Goal: Navigation & Orientation: Find specific page/section

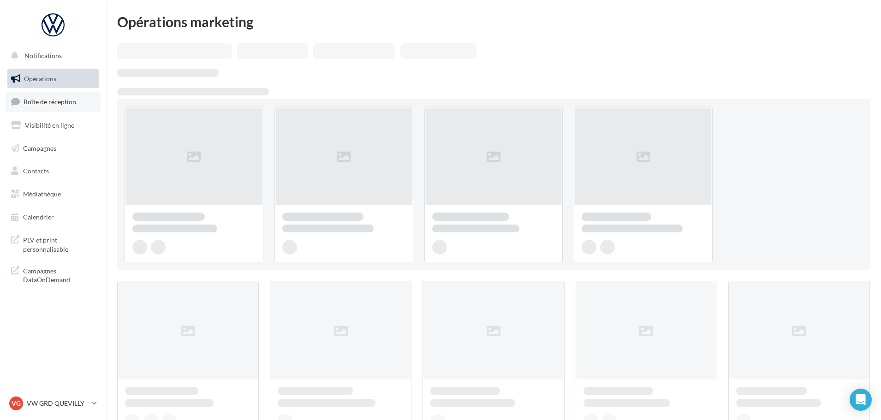
click at [40, 108] on link "Boîte de réception" at bounding box center [53, 102] width 95 height 20
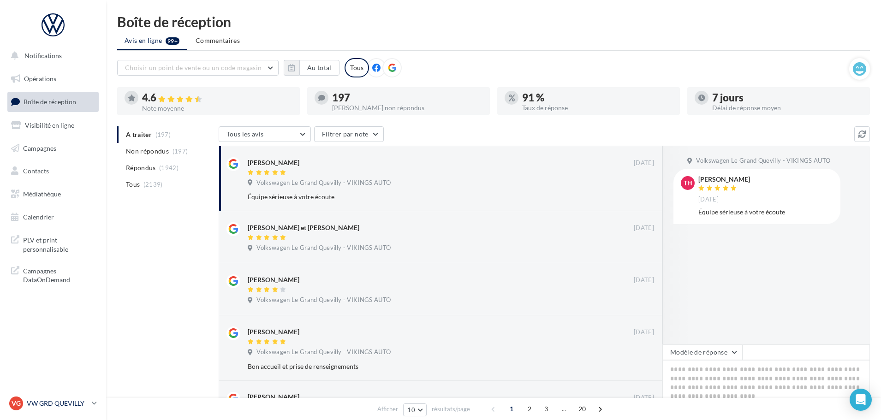
click at [80, 404] on p "VW GRD QUEVILLY" at bounding box center [57, 403] width 61 height 9
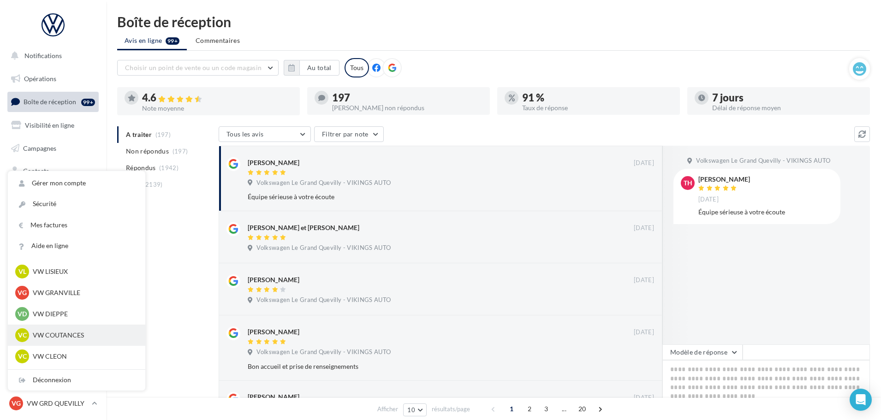
scroll to position [231, 0]
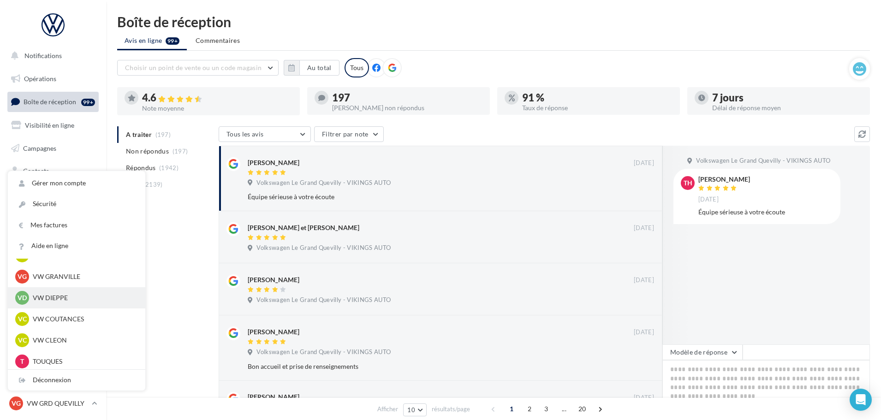
click at [48, 300] on p "VW DIEPPE" at bounding box center [83, 297] width 101 height 9
